Goal: Information Seeking & Learning: Learn about a topic

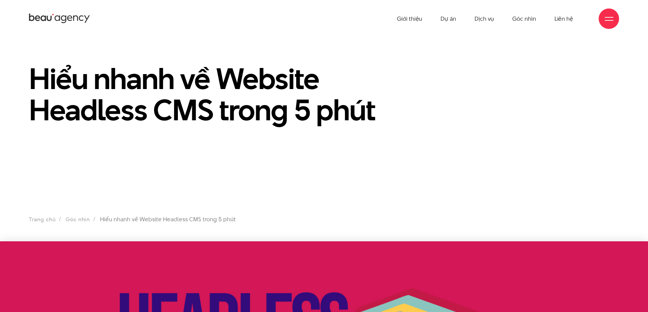
click at [284, 171] on section "Hiểu nhanh về Website Headless CMS trong 5 phút Trang chủ Góc nhìn Hiểu nhanh v…" at bounding box center [324, 139] width 648 height 204
click at [350, 72] on h1 "Hiểu nhanh về Website Headless CMS trong 5 phút" at bounding box center [223, 94] width 388 height 63
click at [207, 41] on section "Hiểu nhanh về Website Headless CMS trong 5 phút Trang chủ Góc nhìn Hiểu nhanh v…" at bounding box center [324, 139] width 648 height 204
drag, startPoint x: 115, startPoint y: 164, endPoint x: 75, endPoint y: 150, distance: 42.0
click at [113, 164] on section "Hiểu nhanh về Website Headless CMS trong 5 phút Trang chủ Góc nhìn Hiểu nhanh v…" at bounding box center [324, 139] width 648 height 204
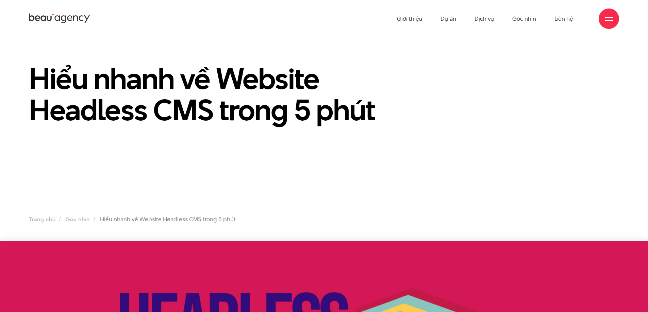
click at [17, 51] on section "Hiểu nhanh về Website Headless CMS trong 5 phút Trang chủ Góc nhìn Hiểu nhanh v…" at bounding box center [324, 139] width 648 height 204
drag, startPoint x: 21, startPoint y: 151, endPoint x: 57, endPoint y: 153, distance: 36.1
click at [24, 152] on section "Hiểu nhanh về Website Headless CMS trong 5 phút Trang chủ Góc nhìn Hiểu nhanh v…" at bounding box center [324, 139] width 648 height 204
click at [113, 150] on section "Hiểu nhanh về Website Headless CMS trong 5 phút Trang chủ Góc nhìn Hiểu nhanh v…" at bounding box center [324, 139] width 648 height 204
click at [281, 159] on section "Hiểu nhanh về Website Headless CMS trong 5 phút Trang chủ Góc nhìn Hiểu nhanh v…" at bounding box center [324, 139] width 648 height 204
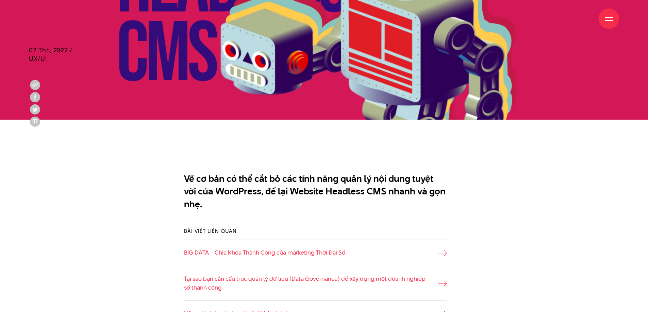
scroll to position [353, 0]
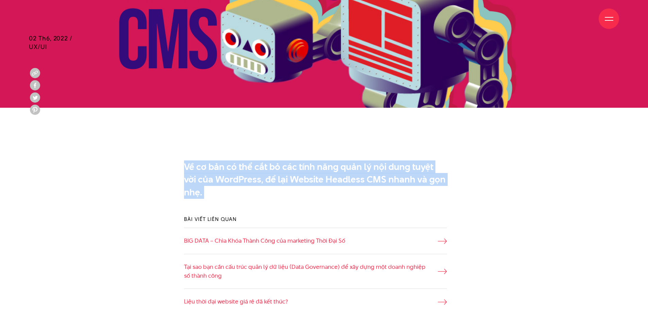
drag, startPoint x: 174, startPoint y: 158, endPoint x: 243, endPoint y: 210, distance: 85.9
click at [221, 200] on div "Về cơ bản có thể cắt bỏ các tính năng quản lý nội dung tuyệt vời của WordPress,…" at bounding box center [324, 181] width 304 height 49
drag, startPoint x: 228, startPoint y: 196, endPoint x: 167, endPoint y: 165, distance: 68.9
click at [167, 165] on div "Về cơ bản có thể cắt bỏ các tính năng quản lý nội dung tuyệt vời của WordPress,…" at bounding box center [323, 181] width 607 height 49
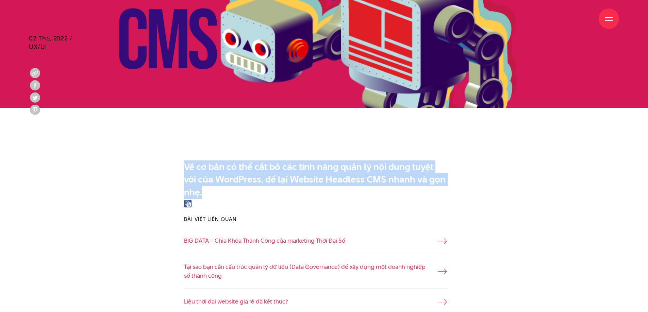
click at [137, 191] on div "Về cơ bản có thể cắt bỏ các tính năng quản lý nội dung tuyệt vời của WordPress,…" at bounding box center [323, 181] width 607 height 49
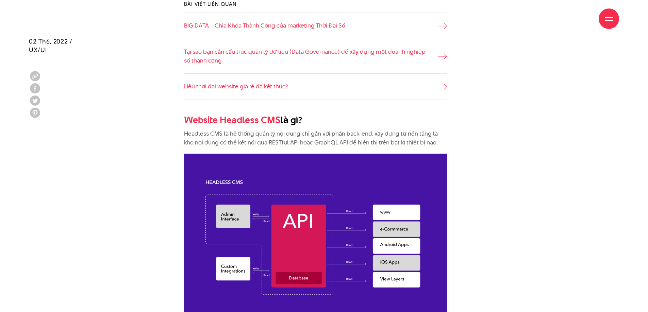
scroll to position [571, 0]
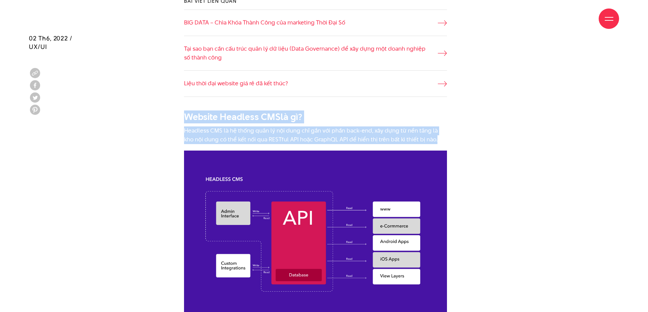
drag, startPoint x: 182, startPoint y: 116, endPoint x: 465, endPoint y: 144, distance: 284.3
drag, startPoint x: 436, startPoint y: 139, endPoint x: 149, endPoint y: 120, distance: 287.0
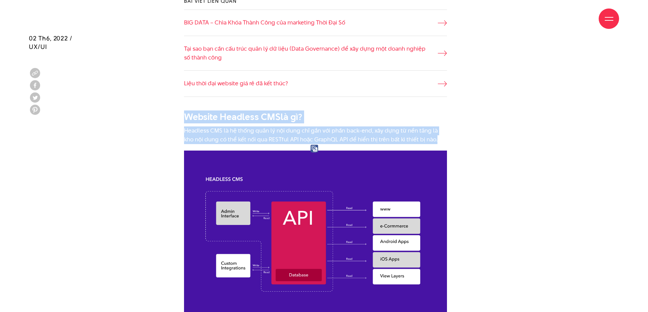
drag, startPoint x: 176, startPoint y: 116, endPoint x: 455, endPoint y: 140, distance: 280.6
drag, startPoint x: 438, startPoint y: 142, endPoint x: 169, endPoint y: 117, distance: 270.2
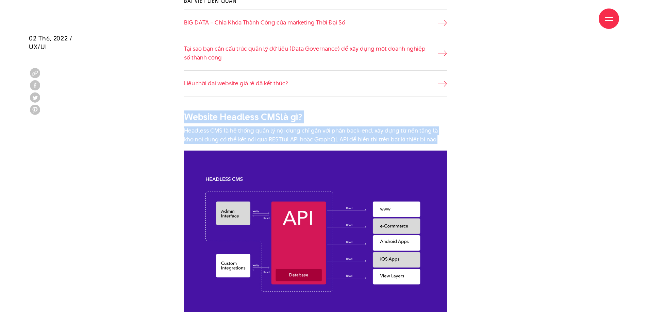
drag, startPoint x: 172, startPoint y: 116, endPoint x: 483, endPoint y: 137, distance: 311.2
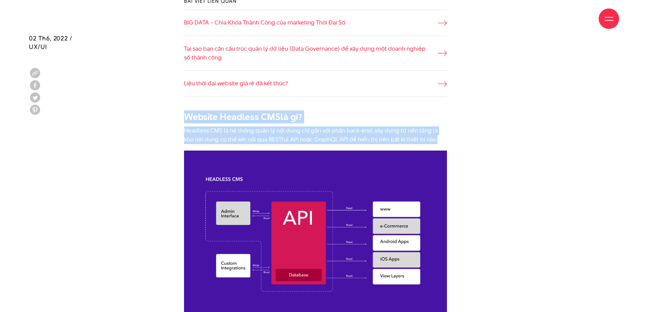
drag, startPoint x: 438, startPoint y: 140, endPoint x: 162, endPoint y: 122, distance: 277.4
drag, startPoint x: 167, startPoint y: 116, endPoint x: 439, endPoint y: 144, distance: 274.1
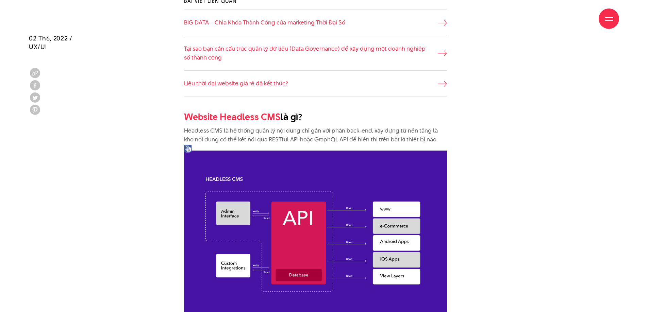
drag, startPoint x: 446, startPoint y: 141, endPoint x: 427, endPoint y: 141, distance: 19.4
click at [445, 141] on p "Headless CMS là hệ thống quản lý nội dung chỉ gắn với phần back-end, xây dựng t…" at bounding box center [315, 134] width 263 height 17
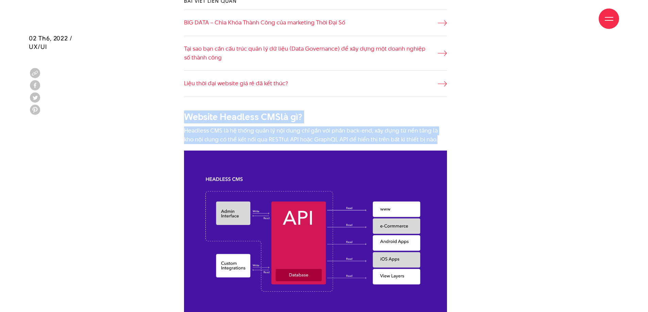
drag, startPoint x: 435, startPoint y: 140, endPoint x: 131, endPoint y: 115, distance: 305.4
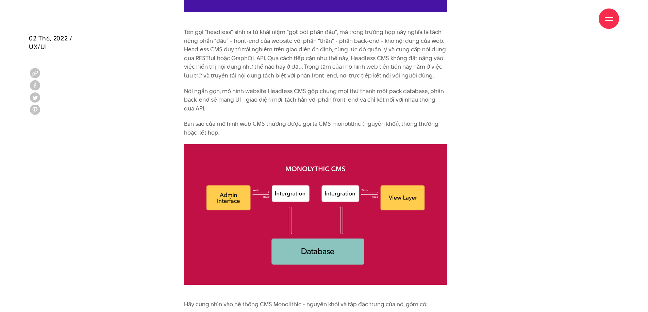
scroll to position [1028, 0]
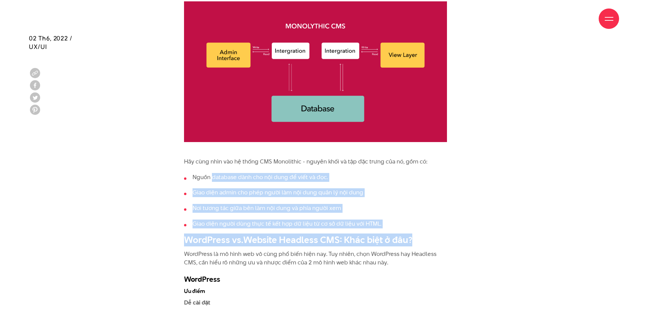
drag, startPoint x: 268, startPoint y: 191, endPoint x: 424, endPoint y: 243, distance: 164.0
click at [286, 207] on li "Nơi tương tác giữa bên làm nội dung và phía người xem" at bounding box center [315, 208] width 263 height 9
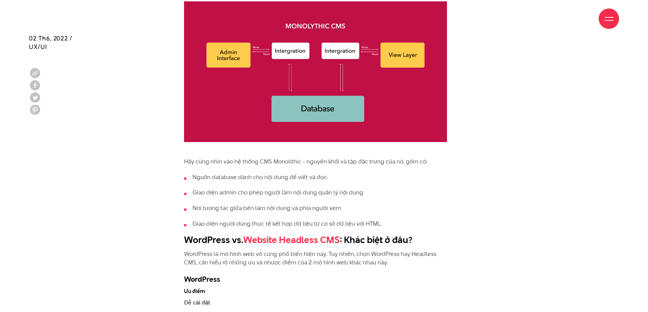
scroll to position [1165, 0]
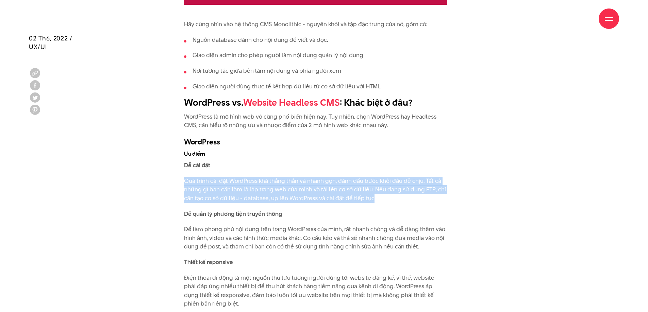
drag, startPoint x: 244, startPoint y: 177, endPoint x: 424, endPoint y: 197, distance: 181.3
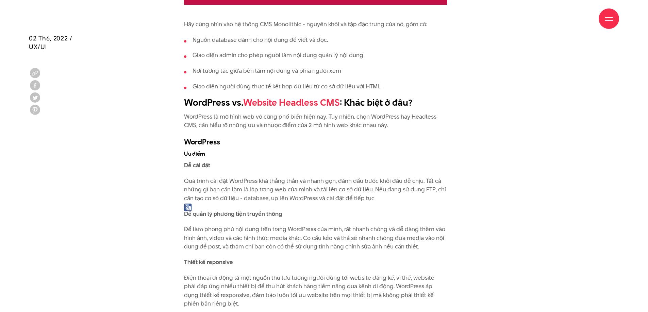
click at [305, 214] on p "Dễ quản lý phương tiện truyền thông" at bounding box center [315, 214] width 263 height 9
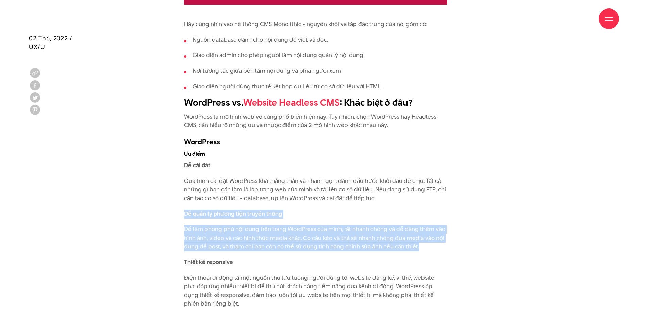
drag, startPoint x: 321, startPoint y: 244, endPoint x: 359, endPoint y: 257, distance: 39.9
click at [219, 236] on p "Để làm phong phú nội dung trên trang WordPress của mình, rất nhanh chóng và dễ …" at bounding box center [315, 238] width 263 height 26
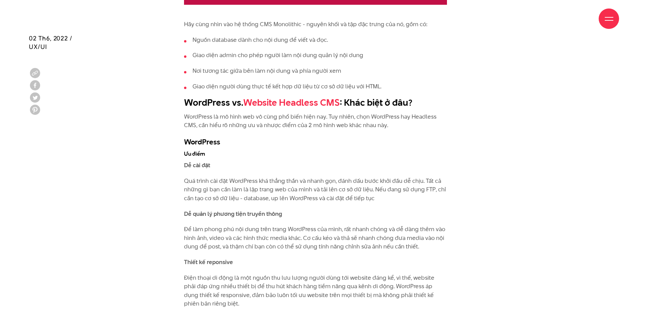
scroll to position [1310, 0]
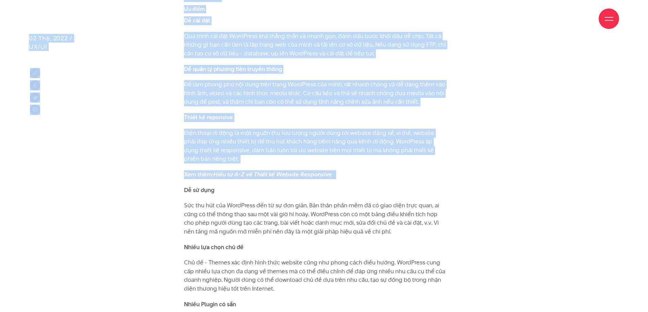
drag, startPoint x: 184, startPoint y: 7, endPoint x: 365, endPoint y: 178, distance: 249.0
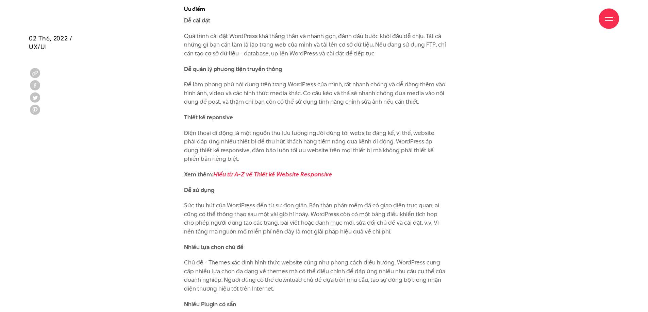
click at [340, 69] on p "Dễ quản lý phương tiện truyền thông" at bounding box center [315, 69] width 263 height 9
click at [438, 116] on p "Thiết kế reponsive" at bounding box center [315, 117] width 263 height 9
click at [378, 174] on p "Xem thêm: Hiểu từ A-Z về Thiết kế Website Responsive" at bounding box center [315, 174] width 263 height 9
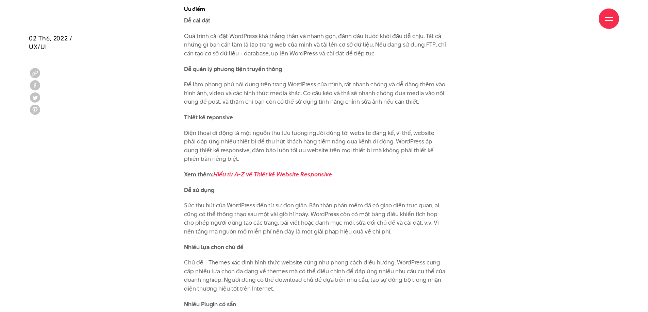
click at [373, 188] on p "Dễ sử dụng" at bounding box center [315, 190] width 263 height 9
click at [319, 187] on p "Dễ sử dụng" at bounding box center [315, 190] width 263 height 9
click at [305, 186] on p "Dễ sử dụng" at bounding box center [315, 190] width 263 height 9
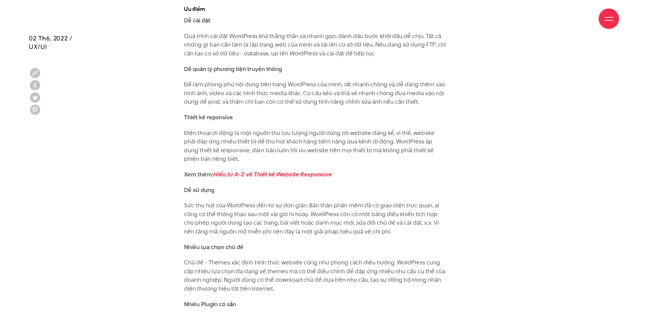
click at [373, 187] on p "Dễ sử dụng" at bounding box center [315, 190] width 263 height 9
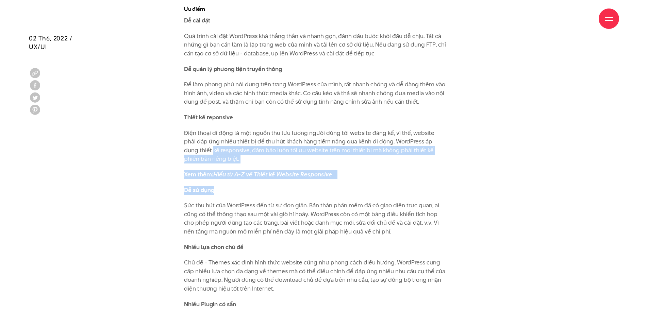
drag, startPoint x: 340, startPoint y: 193, endPoint x: 175, endPoint y: 151, distance: 170.6
